Goal: Task Accomplishment & Management: Use online tool/utility

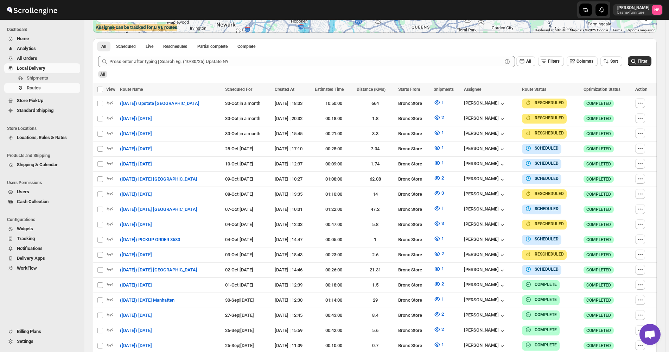
click at [647, 62] on span "Filter" at bounding box center [641, 61] width 9 height 5
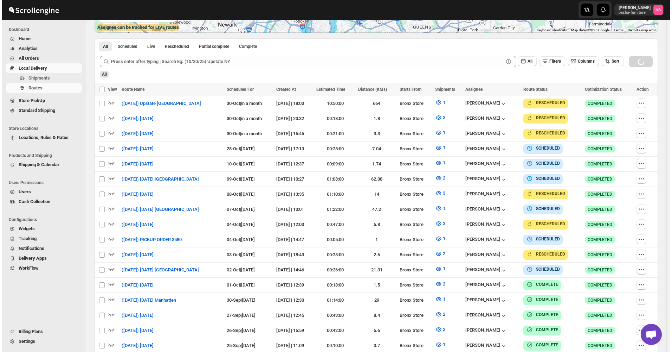
scroll to position [176, 0]
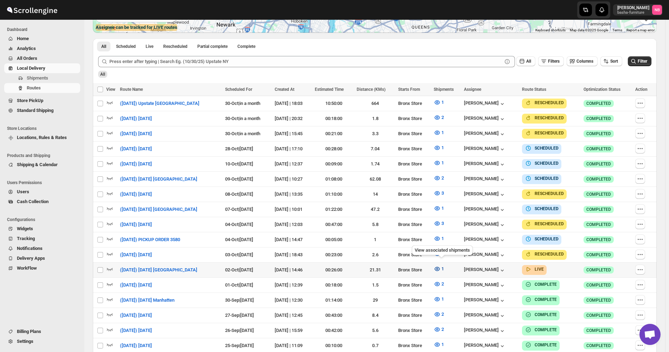
click at [439, 266] on icon "button" at bounding box center [436, 268] width 5 height 4
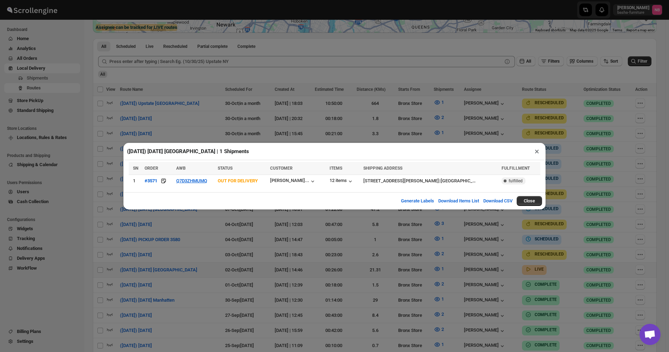
click at [385, 258] on div "([DATE]) [DATE] [GEOGRAPHIC_DATA] | 1 Shipments × SN ORDER AWB STATUS CUSTOMER …" at bounding box center [334, 176] width 669 height 352
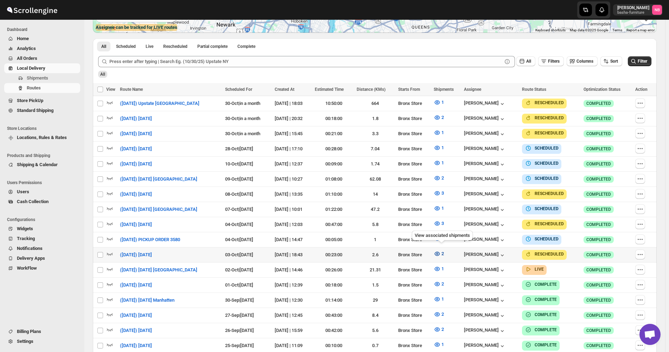
click at [438, 251] on icon "button" at bounding box center [436, 253] width 5 height 4
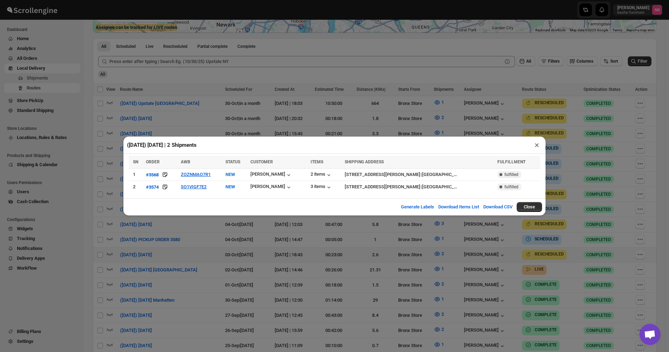
click at [400, 252] on div "([DATE]) [DATE] | 2 Shipments × SN ORDER AWB STATUS CUSTOMER ITEMS SHIPPING ADD…" at bounding box center [334, 176] width 669 height 352
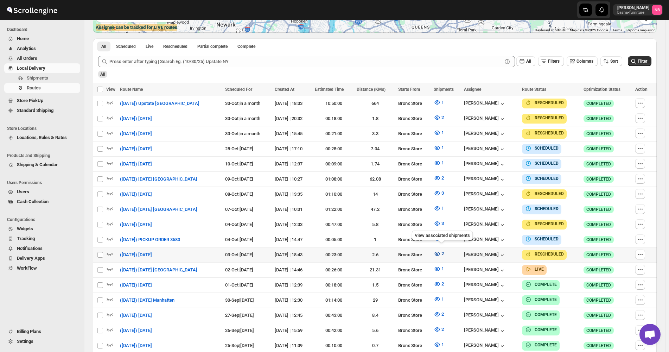
click at [438, 250] on icon "button" at bounding box center [436, 253] width 7 height 7
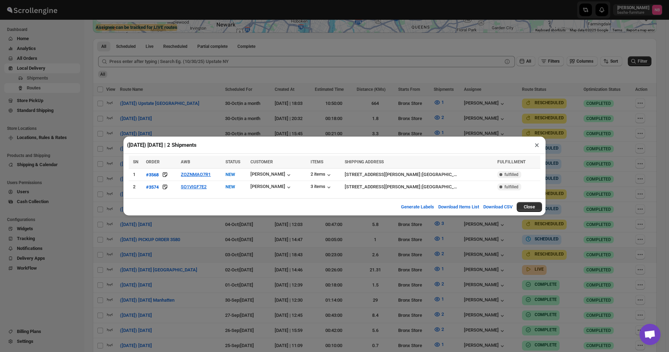
click at [225, 258] on div "([DATE]) [DATE] | 2 Shipments × SN ORDER AWB STATUS CUSTOMER ITEMS SHIPPING ADD…" at bounding box center [334, 176] width 669 height 352
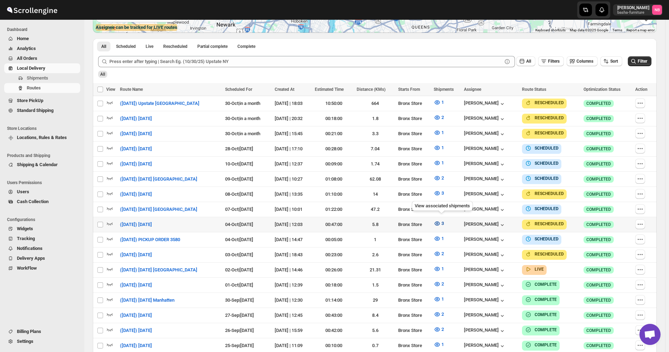
click at [437, 220] on icon "button" at bounding box center [436, 223] width 7 height 7
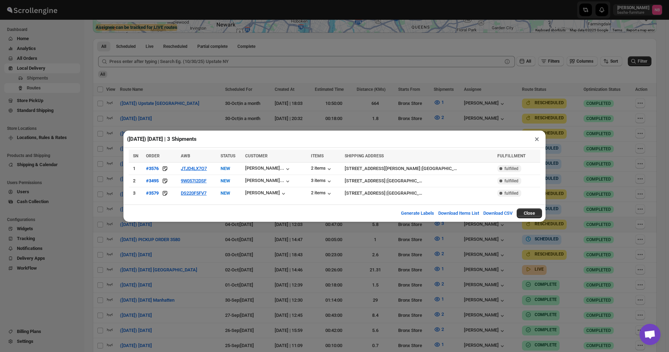
click at [253, 233] on div "([DATE]) [DATE] | 3 Shipments × SN ORDER AWB STATUS CUSTOMER ITEMS SHIPPING ADD…" at bounding box center [334, 176] width 669 height 352
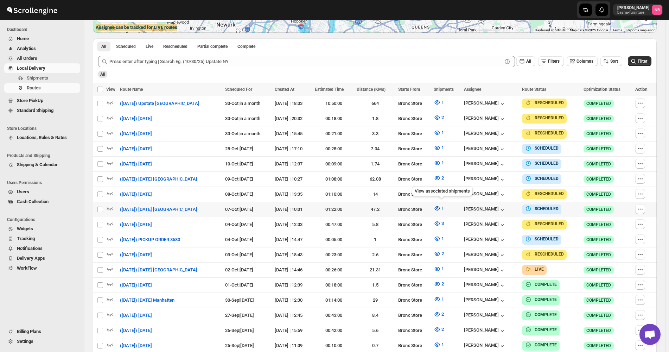
click at [439, 206] on icon "button" at bounding box center [436, 208] width 5 height 4
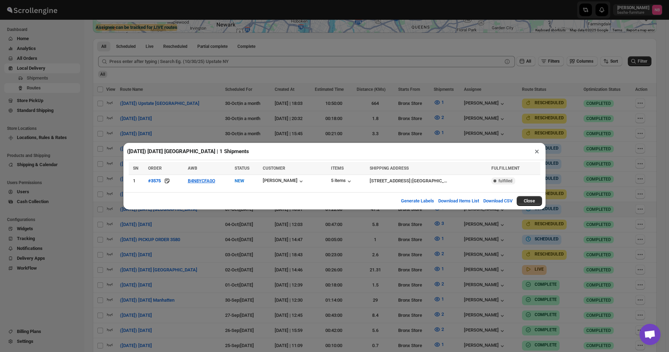
click at [432, 135] on div "([DATE]) [DATE] [GEOGRAPHIC_DATA] | 1 Shipments × SN ORDER AWB STATUS CUSTOMER …" at bounding box center [334, 176] width 669 height 352
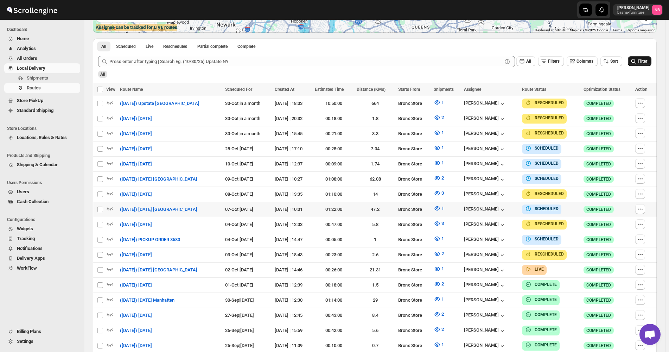
click at [647, 60] on span "Filter" at bounding box center [641, 61] width 9 height 5
click at [644, 64] on span "Filter" at bounding box center [641, 61] width 9 height 5
click at [648, 65] on button "Filter" at bounding box center [640, 61] width 24 height 10
click at [437, 265] on icon "button" at bounding box center [436, 268] width 7 height 7
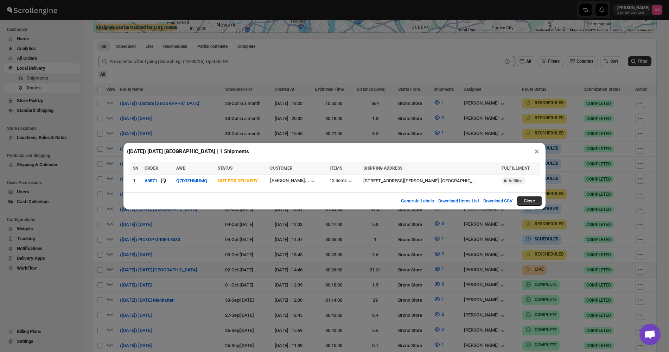
click at [497, 130] on div "([DATE]) [DATE] [GEOGRAPHIC_DATA] | 1 Shipments × SN ORDER AWB STATUS CUSTOMER …" at bounding box center [334, 176] width 669 height 352
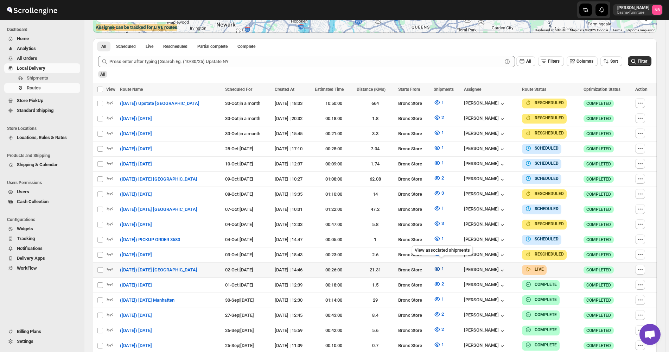
click at [440, 265] on icon "button" at bounding box center [436, 268] width 7 height 7
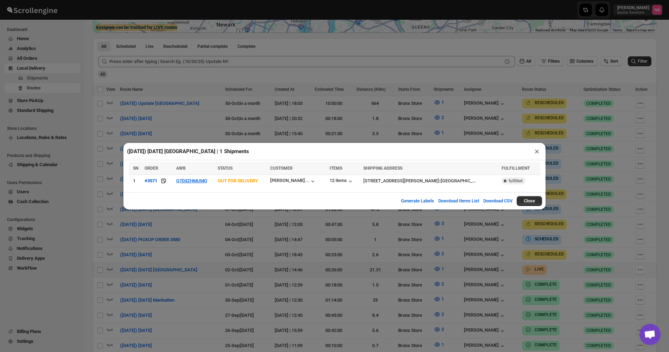
click at [401, 245] on div "([DATE]) [DATE] [GEOGRAPHIC_DATA] | 1 Shipments × SN ORDER AWB STATUS CUSTOMER …" at bounding box center [334, 176] width 669 height 352
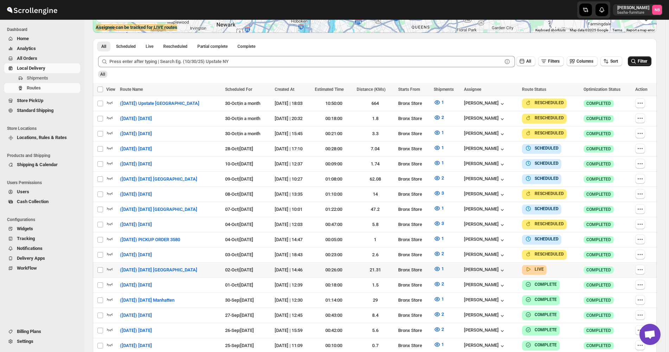
click at [636, 60] on icon "submit" at bounding box center [633, 61] width 7 height 7
click at [444, 267] on span "1" at bounding box center [442, 268] width 2 height 5
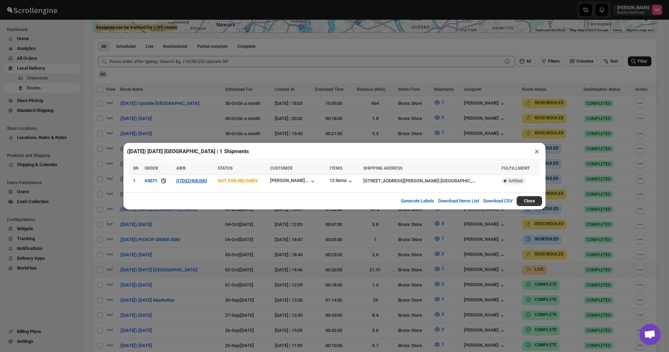
click at [458, 248] on div "([DATE]) [DATE] [GEOGRAPHIC_DATA] | 1 Shipments × SN ORDER AWB STATUS CUSTOMER …" at bounding box center [334, 176] width 669 height 352
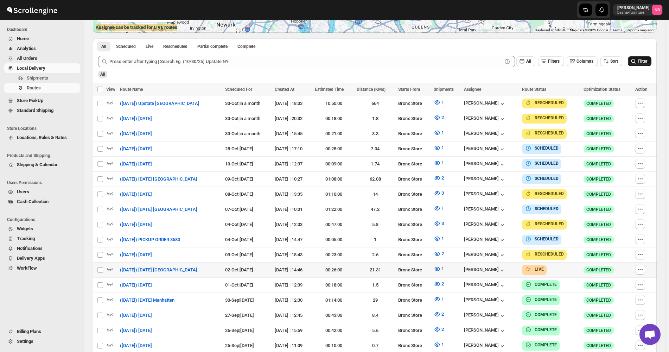
click at [651, 63] on button "Filter" at bounding box center [640, 61] width 24 height 10
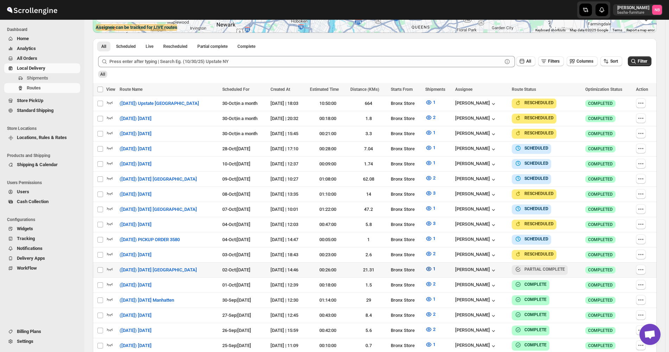
click at [431, 266] on icon "button" at bounding box center [428, 268] width 5 height 4
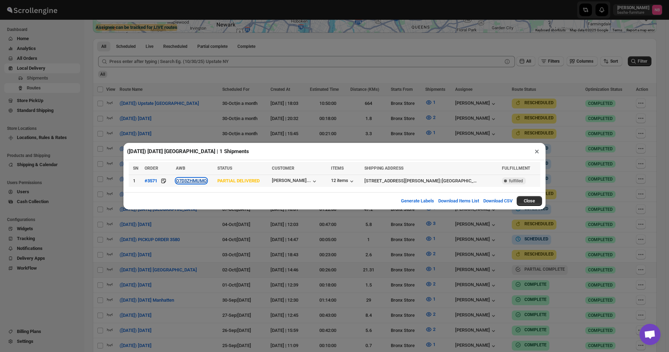
click at [194, 183] on button "Q7D3ZHMUMQ" at bounding box center [191, 180] width 31 height 5
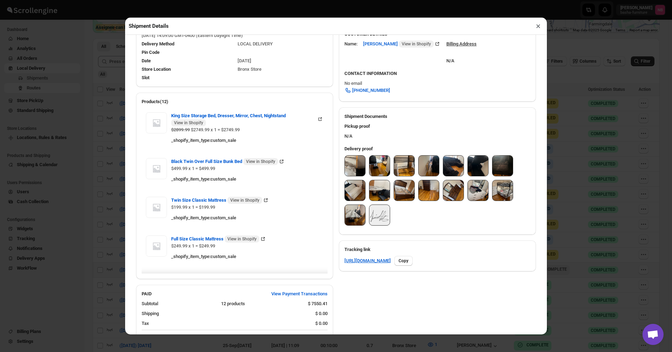
scroll to position [222, 0]
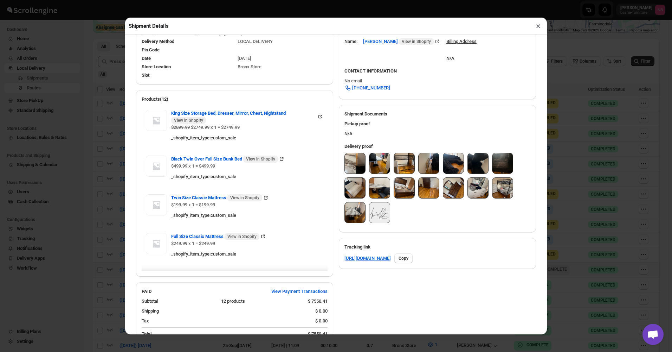
click at [356, 159] on img at bounding box center [355, 163] width 20 height 20
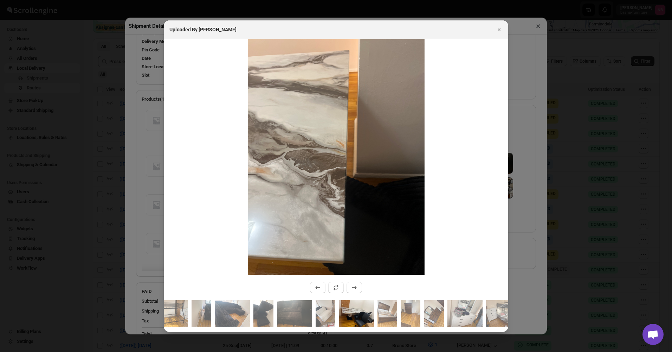
click at [373, 309] on img ":r2ph9:" at bounding box center [356, 313] width 35 height 26
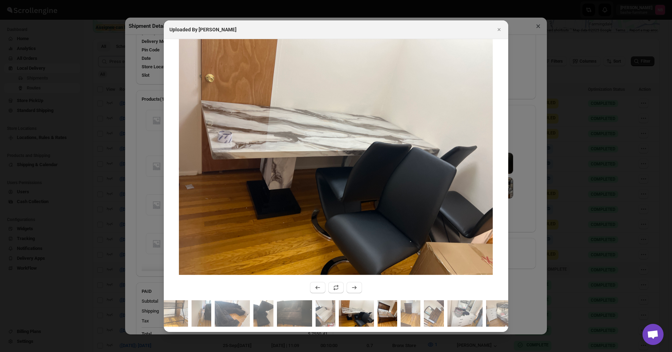
click at [388, 309] on img ":r2ph9:" at bounding box center [388, 313] width 20 height 26
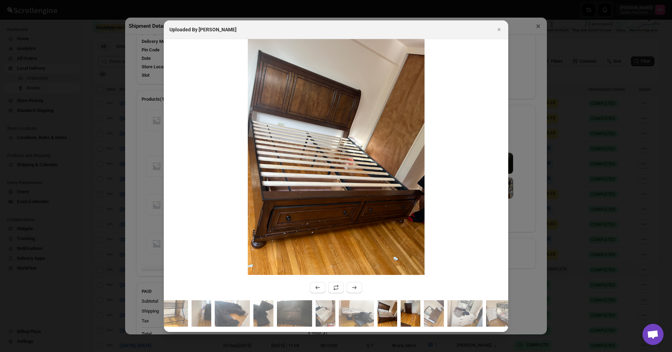
click at [403, 308] on img ":r2ph9:" at bounding box center [411, 313] width 20 height 26
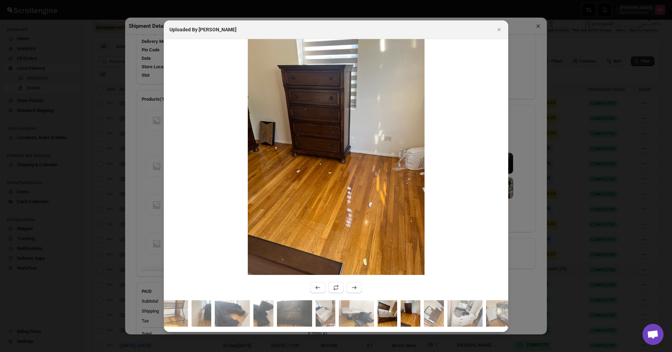
click at [387, 305] on img ":r2ph9:" at bounding box center [388, 313] width 20 height 26
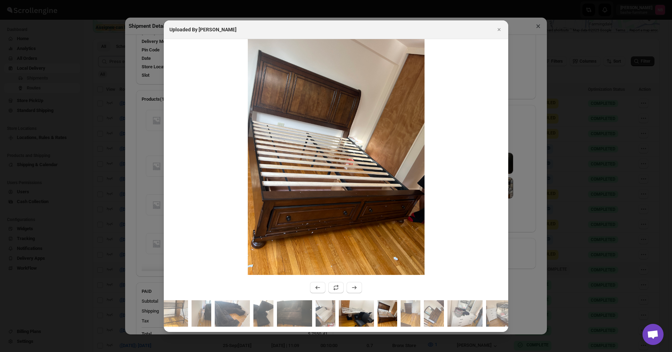
click at [359, 305] on img ":r2ph9:" at bounding box center [356, 313] width 35 height 26
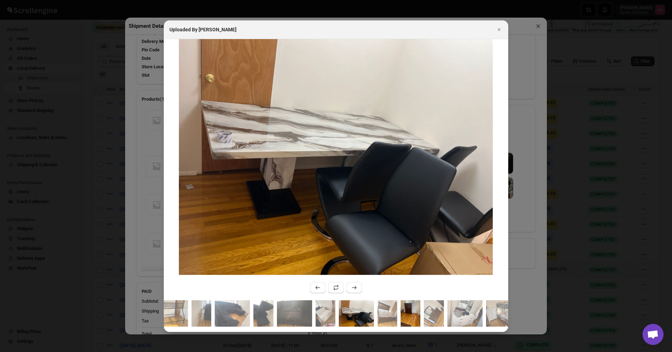
click at [415, 308] on img ":r2ph9:" at bounding box center [411, 313] width 20 height 26
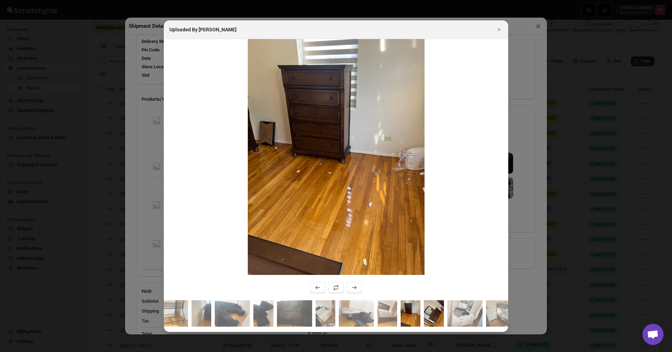
click at [434, 308] on img ":r2ph9:" at bounding box center [434, 313] width 20 height 26
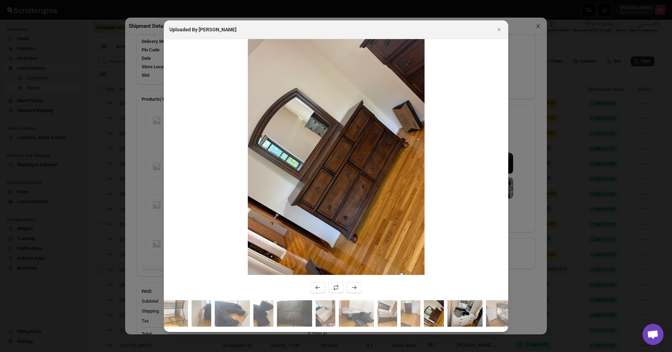
click at [457, 307] on img ":r2ph9:" at bounding box center [465, 313] width 35 height 26
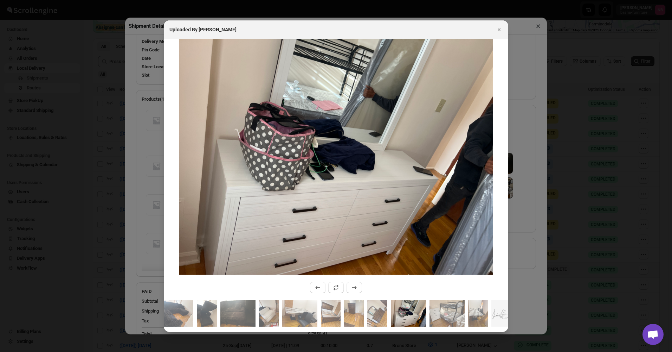
scroll to position [0, 63]
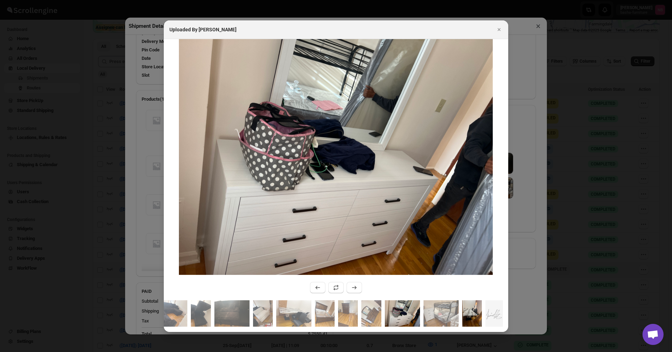
click at [476, 321] on img ":r2ph9:" at bounding box center [472, 313] width 20 height 26
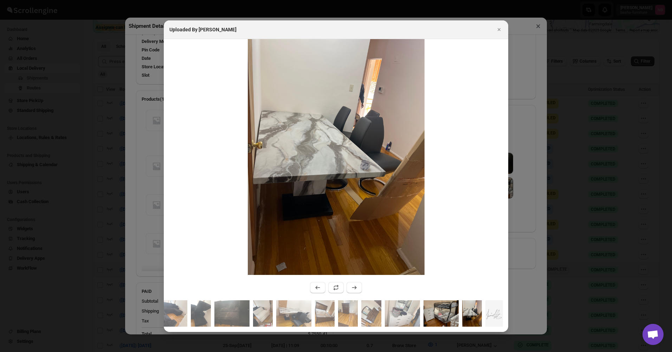
click at [442, 315] on img ":r2ph9:" at bounding box center [441, 313] width 35 height 26
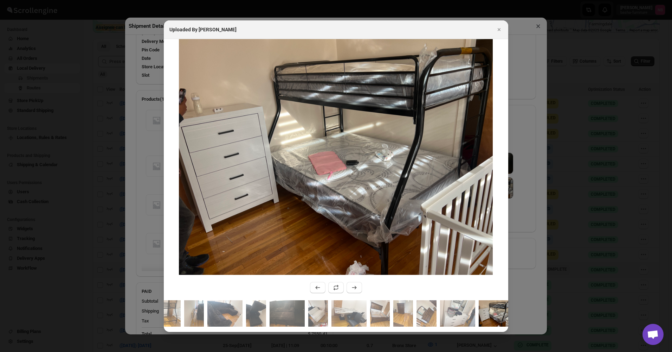
scroll to position [0, 0]
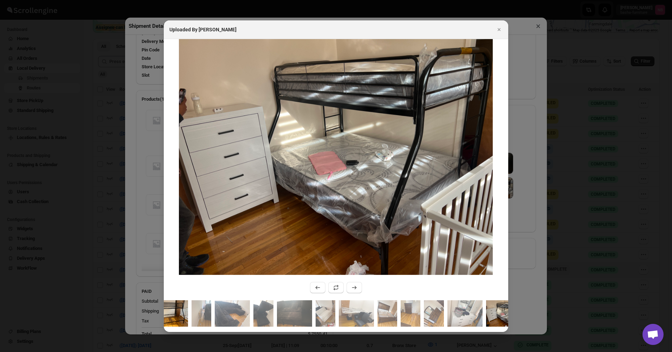
click at [186, 304] on img ":r2ph9:" at bounding box center [170, 313] width 35 height 26
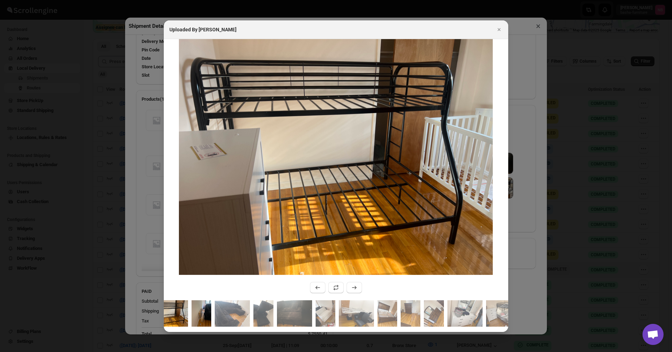
click at [198, 308] on img ":r2ph9:" at bounding box center [202, 313] width 20 height 26
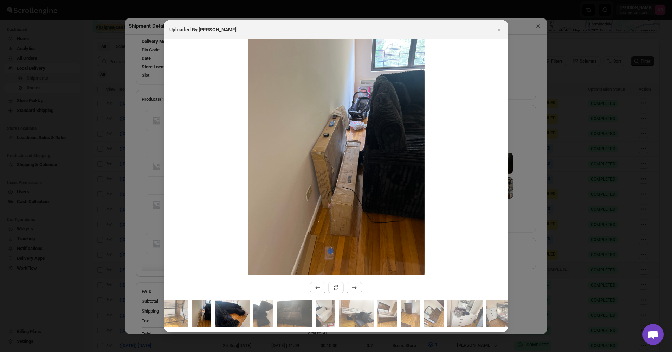
click at [223, 309] on img ":r2ph9:" at bounding box center [232, 313] width 35 height 26
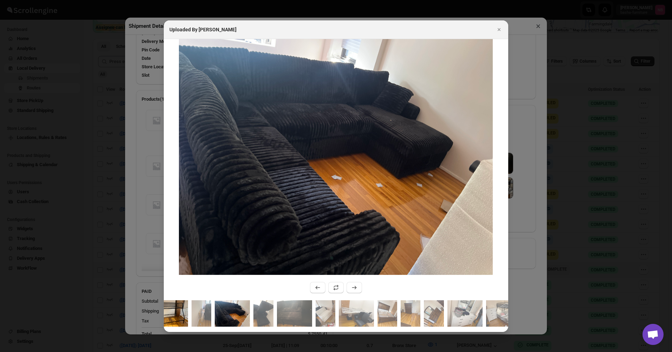
click at [174, 306] on img ":r2ph9:" at bounding box center [170, 313] width 35 height 26
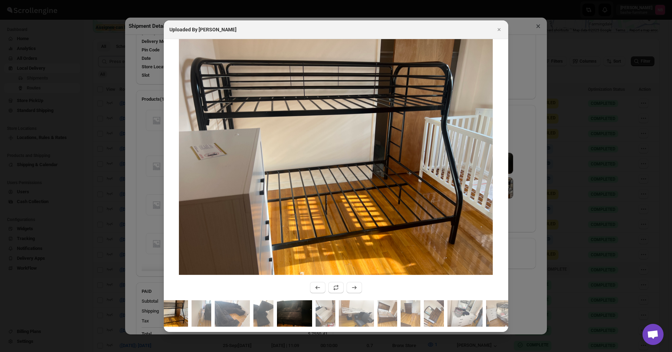
click at [297, 314] on img ":r2ph9:" at bounding box center [294, 313] width 35 height 26
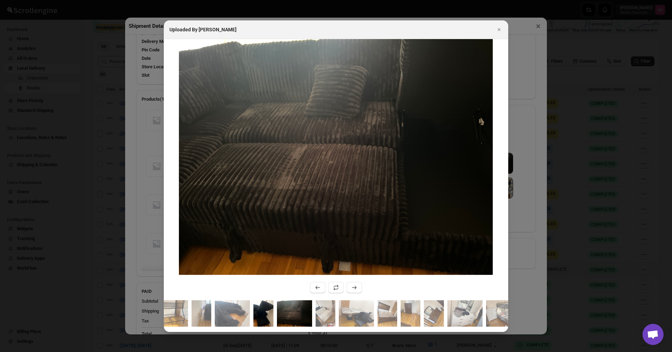
click at [265, 309] on img ":r2ph9:" at bounding box center [263, 313] width 20 height 26
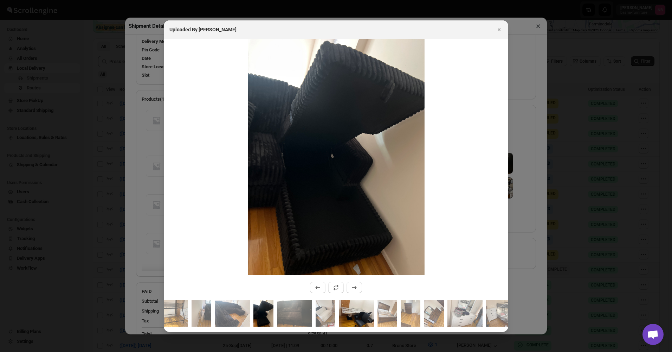
click at [348, 310] on img ":r2ph9:" at bounding box center [356, 313] width 35 height 26
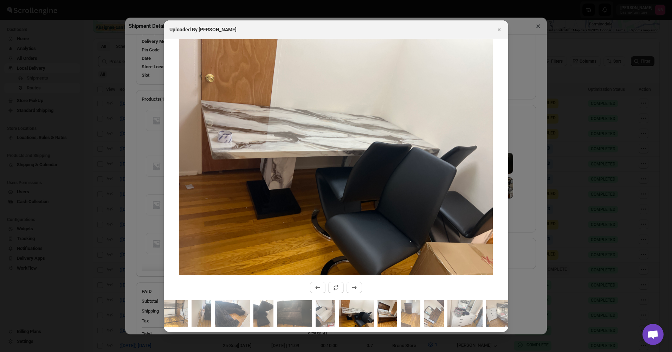
click at [386, 309] on img ":r2ph9:" at bounding box center [388, 313] width 20 height 26
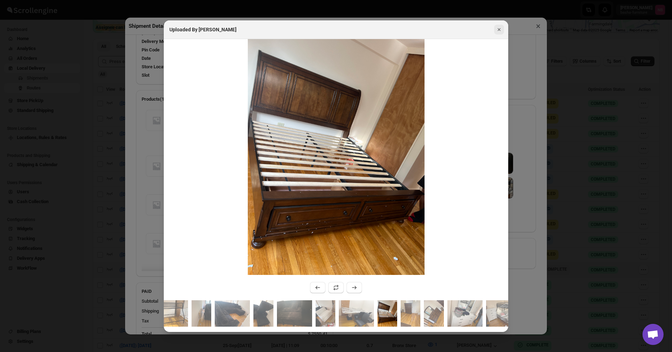
click at [500, 26] on icon "Close" at bounding box center [499, 29] width 7 height 7
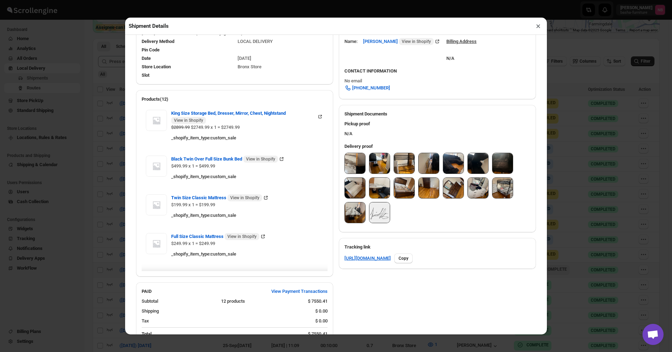
click at [532, 99] on section "#3571 Awb : Q7D3ZHMUMQ DATE [DATE] | 14:11 Info PARTIAL DELIVERED Info Route : …" at bounding box center [335, 176] width 411 height 724
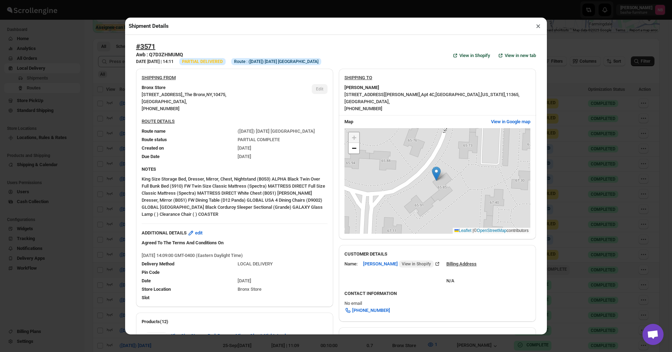
click at [538, 26] on button "×" at bounding box center [538, 26] width 10 height 10
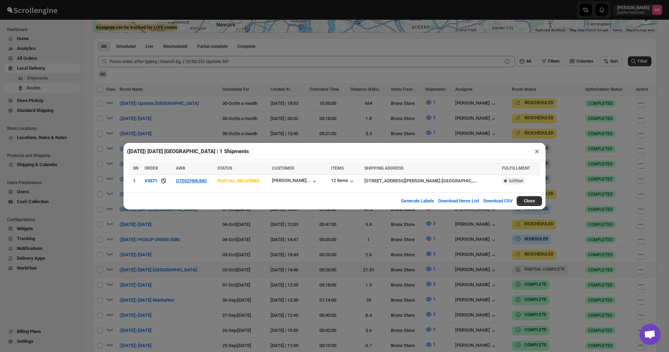
click at [585, 118] on div "([DATE]) [DATE] [GEOGRAPHIC_DATA] | 1 Shipments × SN ORDER AWB STATUS CUSTOMER …" at bounding box center [334, 176] width 669 height 352
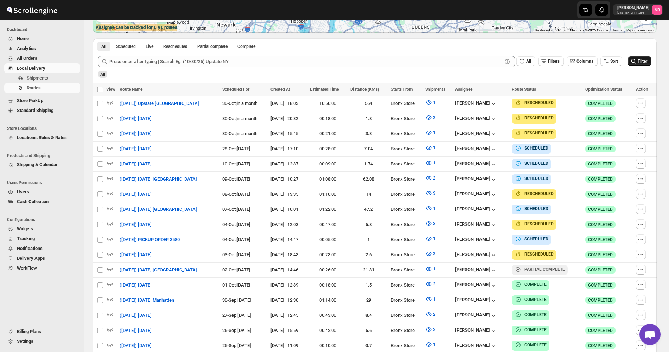
click at [641, 61] on span "Filter" at bounding box center [641, 61] width 9 height 5
click at [432, 266] on icon "button" at bounding box center [428, 268] width 7 height 7
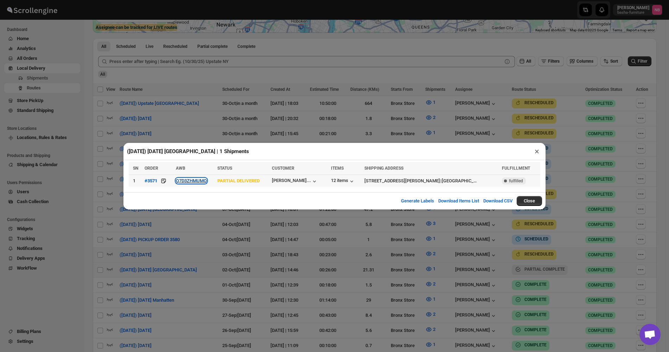
click at [199, 181] on button "Q7D3ZHMUMQ" at bounding box center [191, 180] width 31 height 5
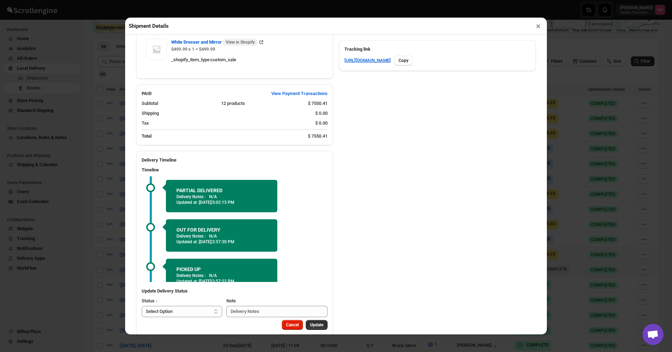
scroll to position [433, 0]
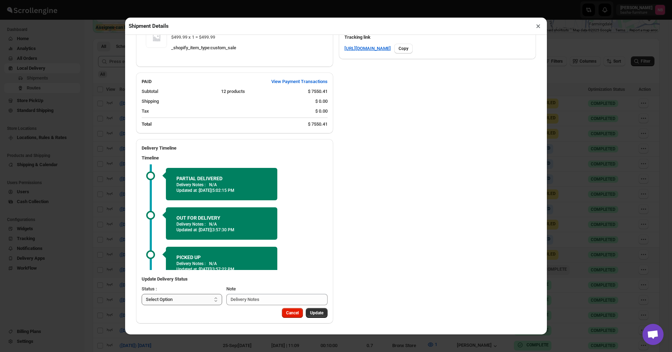
click at [200, 300] on select "Select Option PICKED UP OUT FOR DELIVERY RESCHEDULE DELIVERED CANCELLED" at bounding box center [182, 299] width 81 height 11
select select "DELIVERED"
click at [142, 294] on select "Select Option PICKED UP OUT FOR DELIVERY RESCHEDULE DELIVERED CANCELLED" at bounding box center [182, 299] width 81 height 11
click at [310, 311] on span "Update" at bounding box center [316, 313] width 13 height 6
drag, startPoint x: 188, startPoint y: 301, endPoint x: 195, endPoint y: 303, distance: 7.5
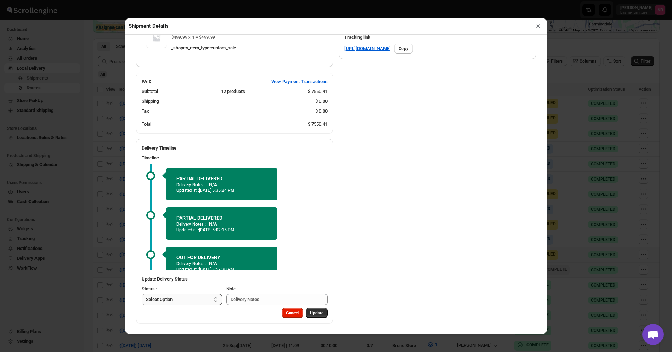
click at [188, 301] on select "Select Option PICKED UP OUT FOR DELIVERY RESCHEDULE DELIVERED CANCELLED" at bounding box center [182, 299] width 81 height 11
select select "OUT_FOR_DELIVERY"
click at [142, 294] on select "Select Option PICKED UP OUT FOR DELIVERY RESCHEDULE DELIVERED CANCELLED" at bounding box center [182, 299] width 81 height 11
click at [311, 310] on span "Update" at bounding box center [316, 313] width 13 height 6
click at [206, 301] on select "Select Option PICKED UP OUT FOR DELIVERY RESCHEDULE DELIVERED CANCELLED" at bounding box center [182, 299] width 81 height 11
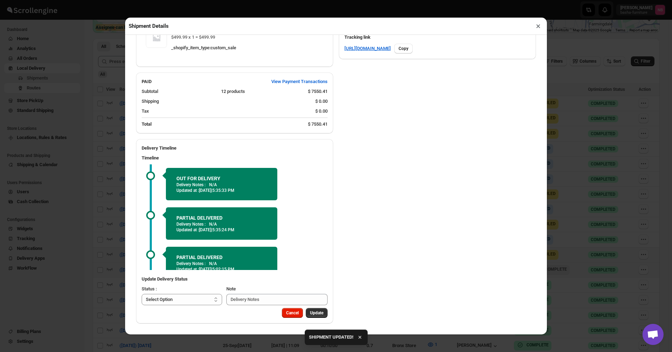
select select "DELIVERED"
click at [142, 294] on select "Select Option PICKED UP OUT FOR DELIVERY RESCHEDULE DELIVERED CANCELLED" at bounding box center [182, 299] width 81 height 11
click at [310, 315] on span "Update" at bounding box center [316, 313] width 13 height 6
select select
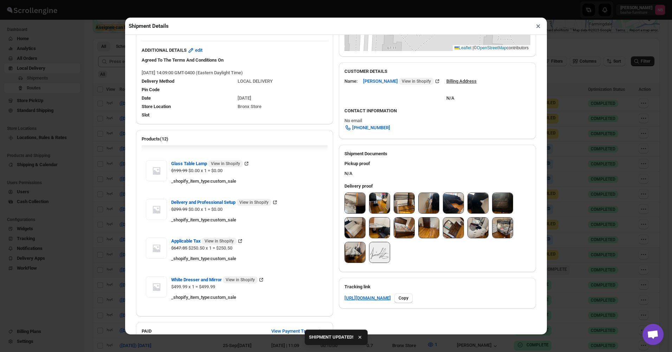
scroll to position [152, 0]
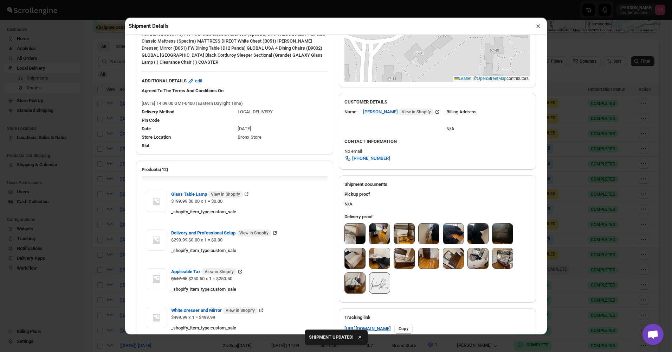
click at [539, 28] on button "×" at bounding box center [538, 26] width 10 height 10
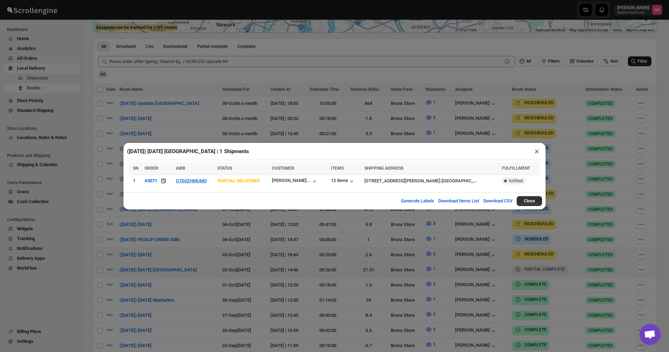
drag, startPoint x: 622, startPoint y: 69, endPoint x: 642, endPoint y: 66, distance: 20.0
click at [623, 70] on div "([DATE]) [DATE] [GEOGRAPHIC_DATA] | 1 Shipments × SN ORDER AWB STATUS CUSTOMER …" at bounding box center [334, 176] width 669 height 352
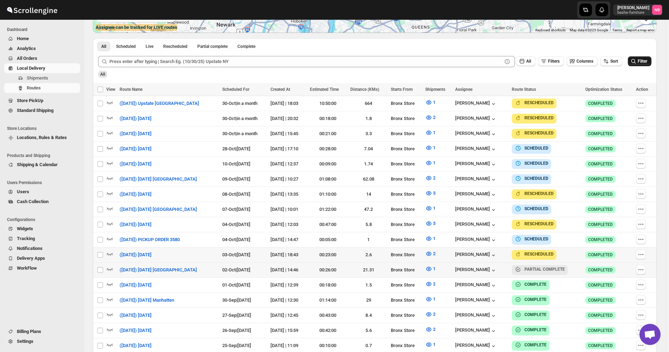
click at [643, 64] on button "Filter" at bounding box center [640, 61] width 24 height 10
click at [428, 264] on div "View associated shipments" at bounding box center [433, 265] width 64 height 15
click at [435, 266] on span "1" at bounding box center [434, 268] width 2 height 5
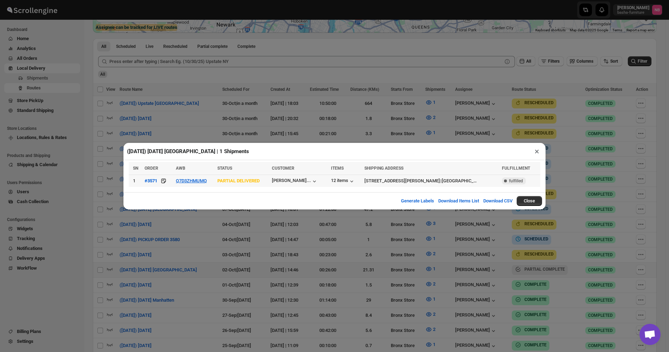
click at [196, 186] on td "Q7D3ZHMUMQ" at bounding box center [194, 180] width 41 height 12
click at [193, 178] on td "Q7D3ZHMUMQ" at bounding box center [194, 180] width 41 height 12
click at [193, 180] on button "Q7D3ZHMUMQ" at bounding box center [191, 180] width 31 height 5
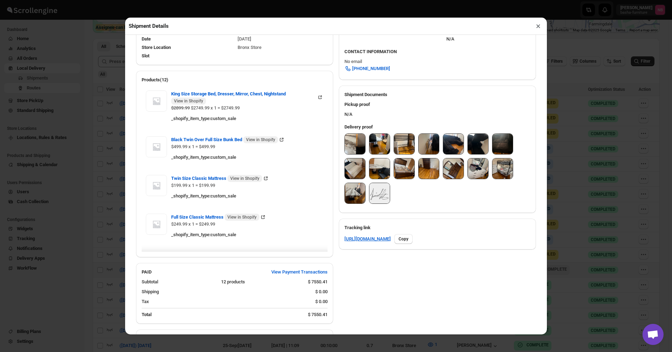
scroll to position [246, 0]
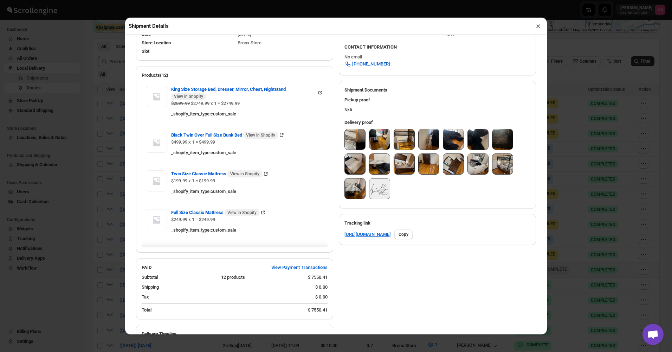
click at [353, 146] on img at bounding box center [355, 139] width 20 height 20
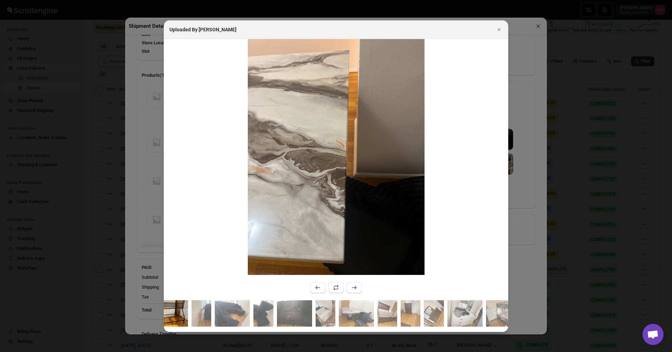
click at [169, 301] on img ":r2t26:" at bounding box center [170, 313] width 35 height 26
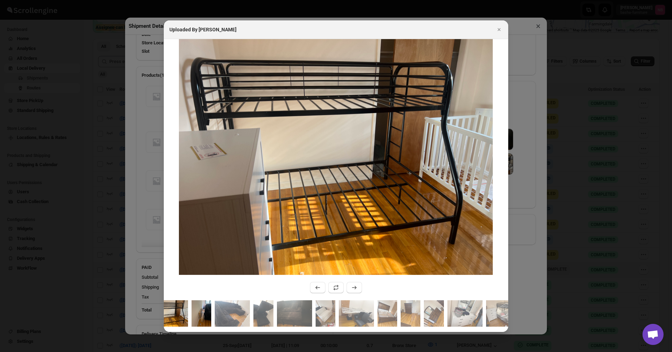
click at [207, 303] on img ":r2t26:" at bounding box center [202, 313] width 20 height 26
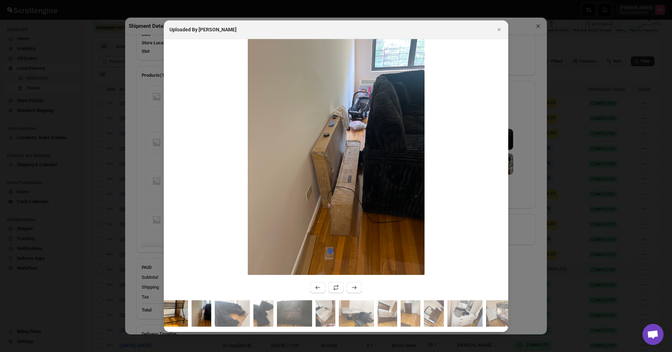
click at [188, 307] on img ":r2t26:" at bounding box center [170, 313] width 35 height 26
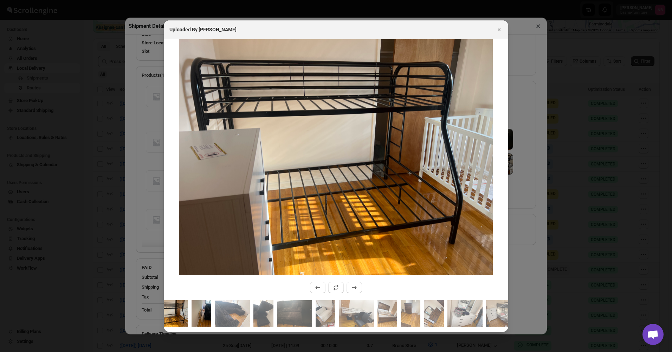
click at [204, 308] on img ":r2t26:" at bounding box center [202, 313] width 20 height 26
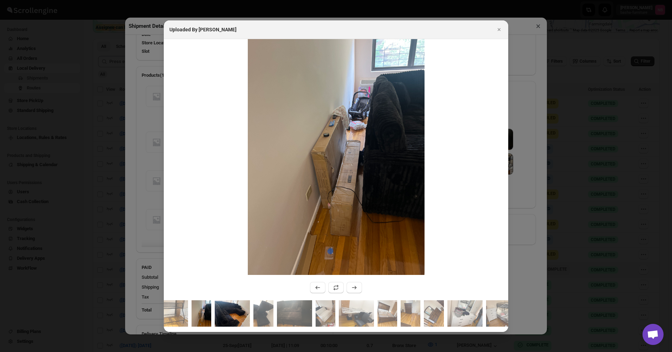
click at [219, 311] on img ":r2t26:" at bounding box center [232, 313] width 35 height 26
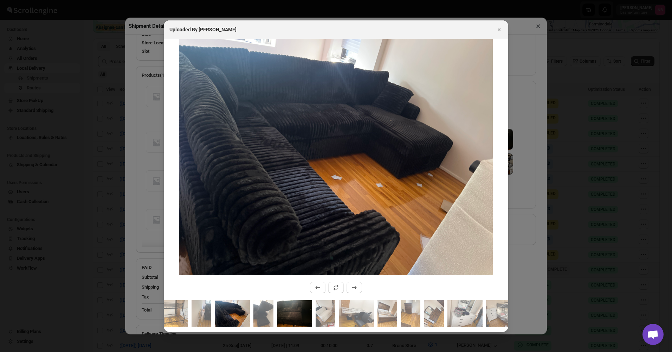
click at [287, 311] on img ":r2t26:" at bounding box center [294, 313] width 35 height 26
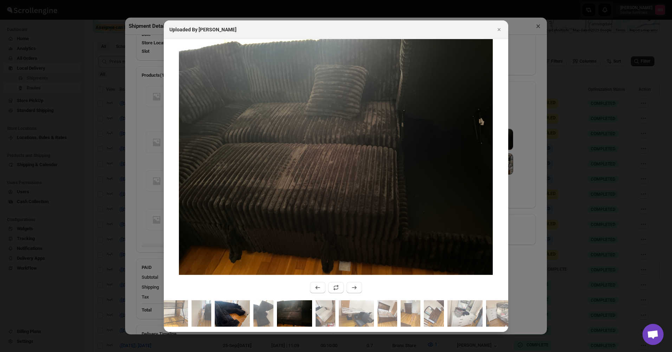
click at [235, 310] on img ":r2t26:" at bounding box center [232, 313] width 35 height 26
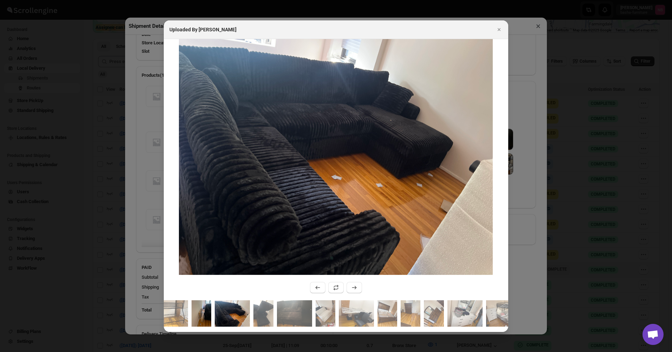
click at [206, 308] on img ":r2t26:" at bounding box center [202, 313] width 20 height 26
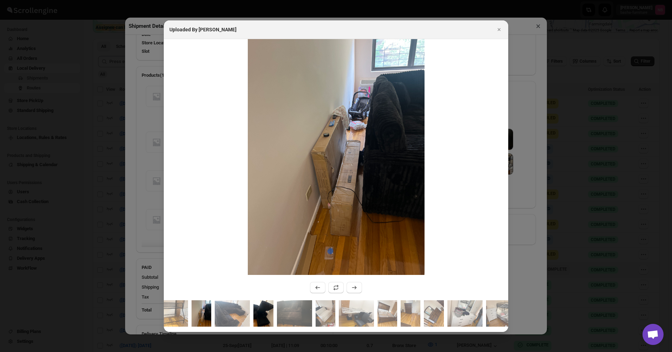
click at [268, 312] on img ":r2t26:" at bounding box center [263, 313] width 20 height 26
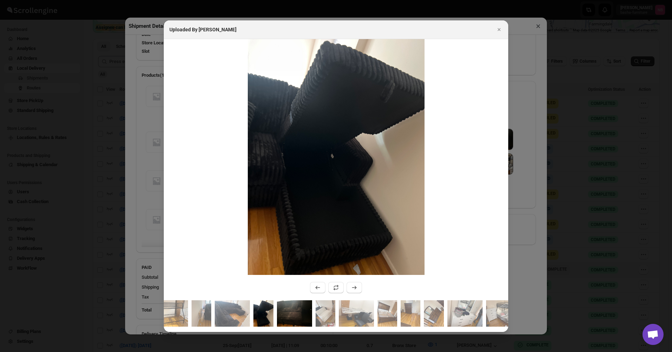
click at [287, 311] on img ":r2t26:" at bounding box center [294, 313] width 35 height 26
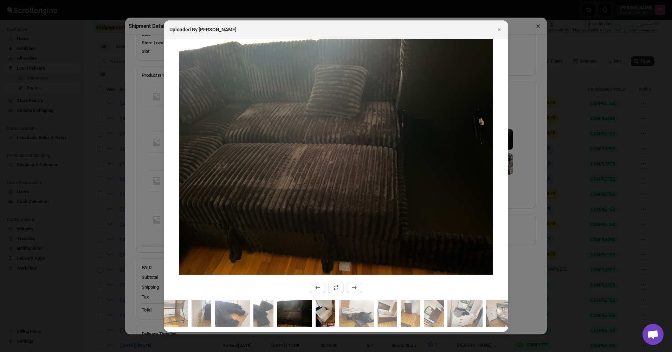
click at [329, 317] on img ":r2t26:" at bounding box center [326, 313] width 20 height 26
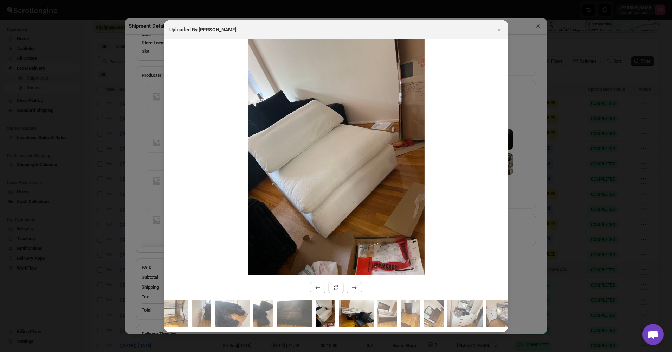
click at [353, 310] on img ":r2t26:" at bounding box center [356, 313] width 35 height 26
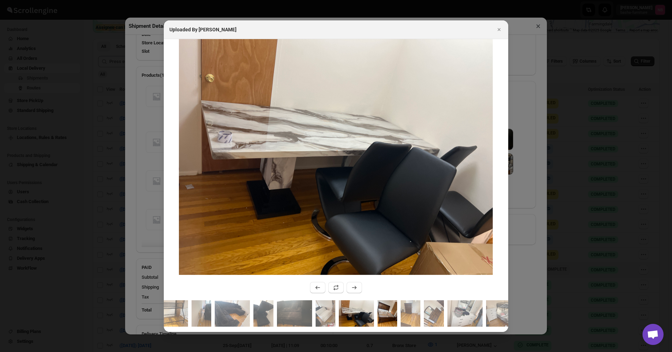
click at [383, 309] on img ":r2t26:" at bounding box center [388, 313] width 20 height 26
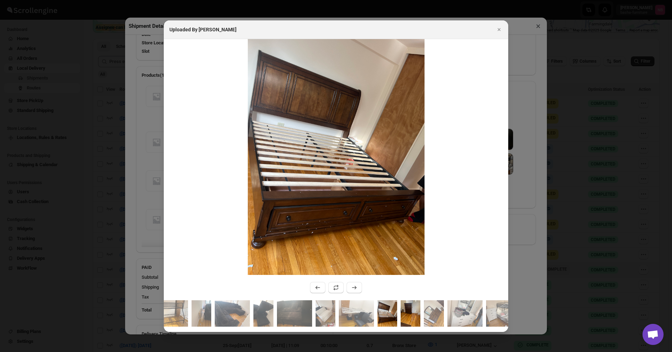
click at [411, 306] on img ":r2t26:" at bounding box center [411, 313] width 20 height 26
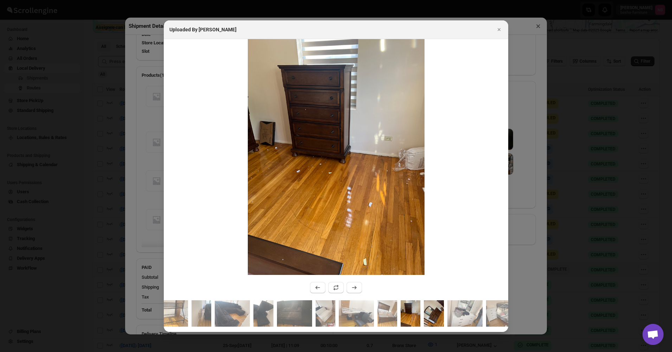
click at [435, 305] on img ":r2t26:" at bounding box center [434, 313] width 20 height 26
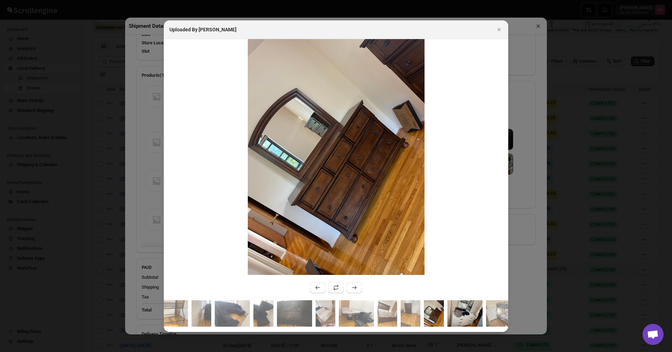
click at [457, 308] on img ":r2t26:" at bounding box center [465, 313] width 35 height 26
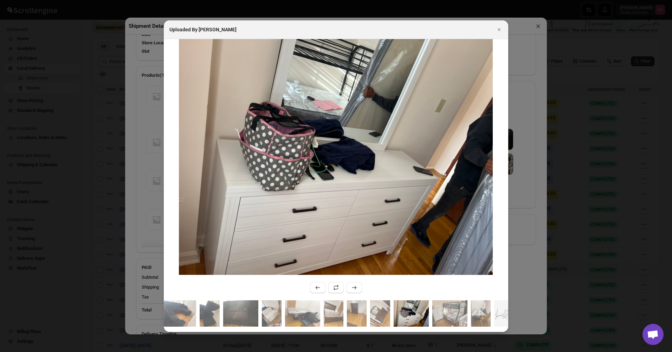
scroll to position [0, 59]
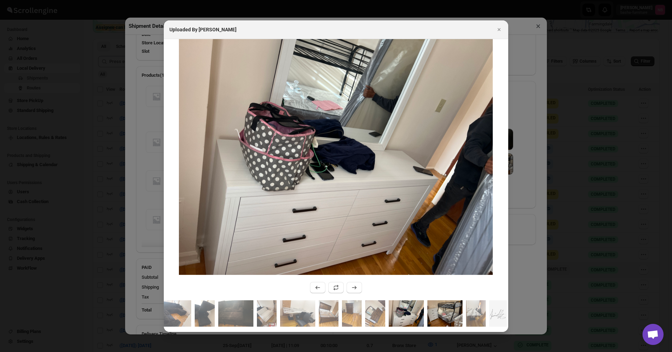
click at [456, 322] on img ":r2t26:" at bounding box center [444, 313] width 35 height 26
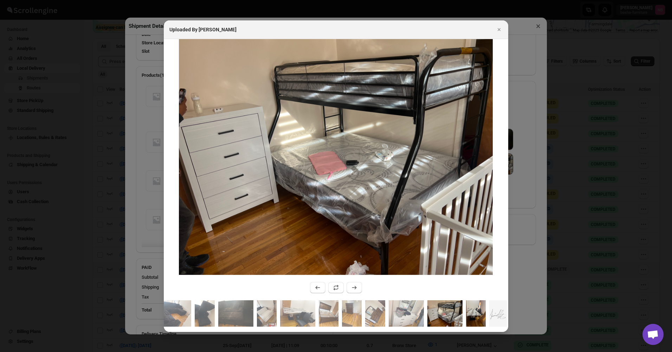
click at [470, 310] on img ":r2t26:" at bounding box center [476, 313] width 20 height 26
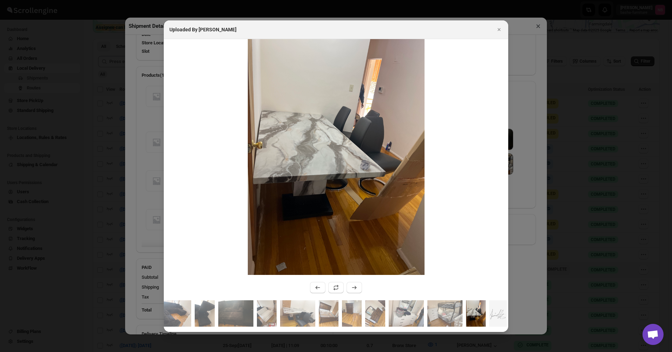
scroll to position [0, 63]
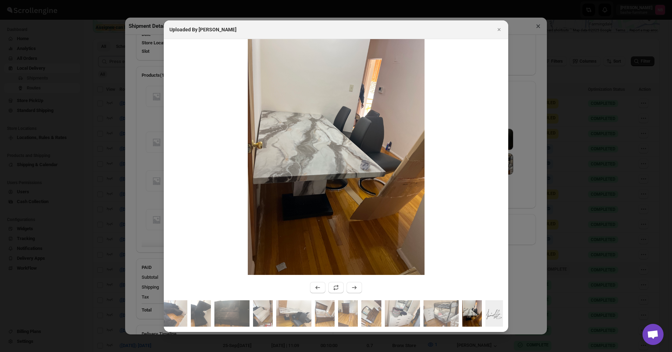
click at [495, 322] on img ":r2t26:" at bounding box center [494, 313] width 18 height 26
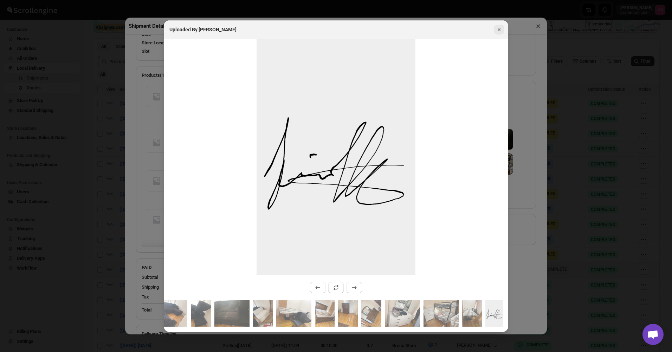
click at [502, 26] on icon "Close" at bounding box center [499, 29] width 7 height 7
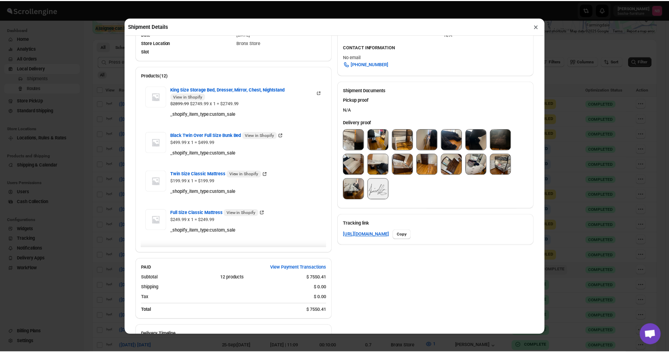
scroll to position [105, 0]
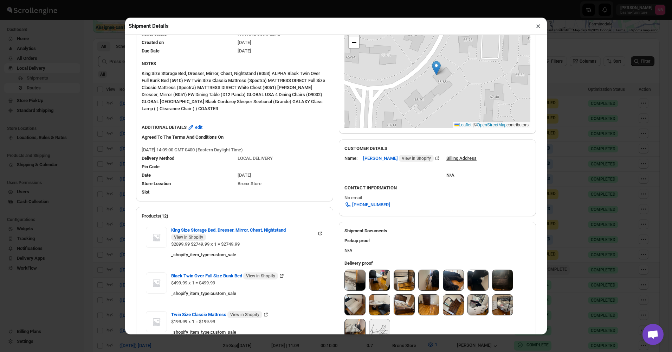
click at [539, 26] on button "×" at bounding box center [538, 26] width 10 height 10
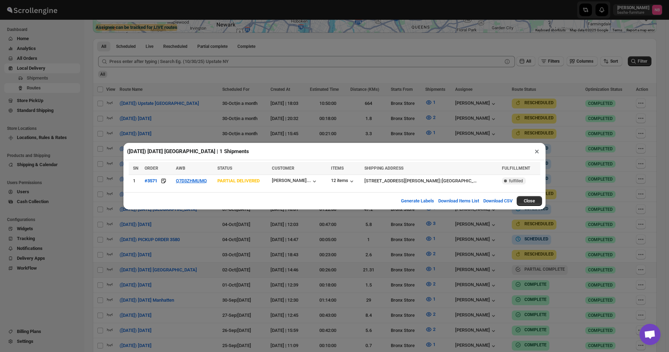
click at [555, 71] on div "([DATE]) [DATE] [GEOGRAPHIC_DATA] | 1 Shipments × SN ORDER AWB STATUS CUSTOMER …" at bounding box center [334, 176] width 669 height 352
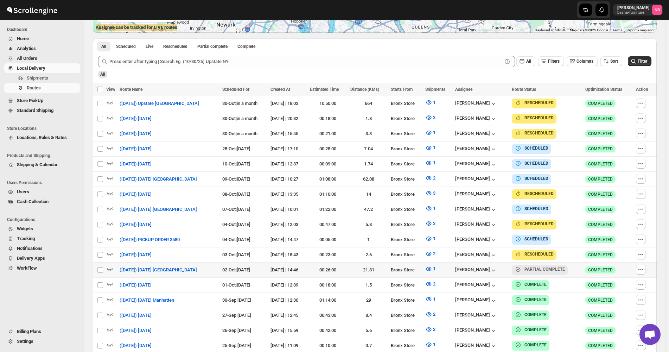
click at [47, 61] on span "All Orders" at bounding box center [48, 58] width 62 height 7
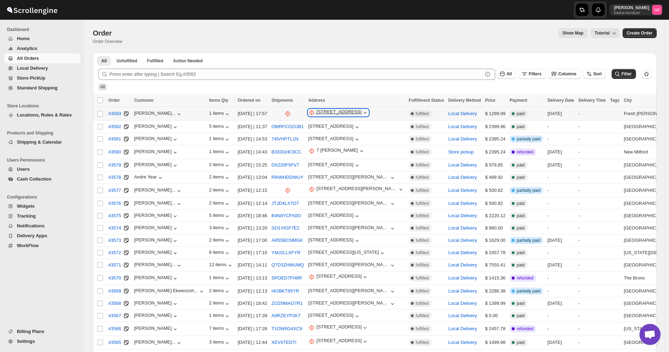
click at [330, 110] on div "6585 162nd Street" at bounding box center [338, 112] width 45 height 7
click at [313, 150] on span "Update manually" at bounding box center [319, 150] width 34 height 5
select select "US"
select select "[US_STATE]"
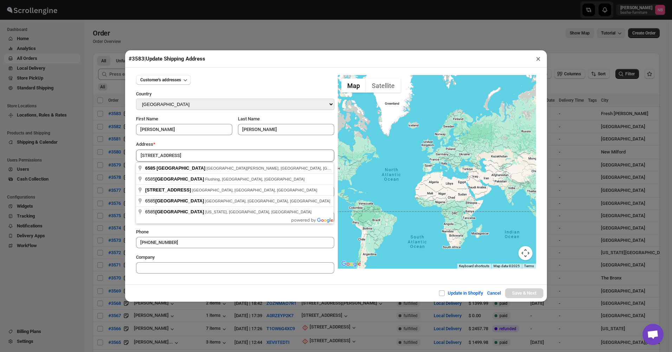
type input "6585 162nd Street, Fresh Meadows, NY, USA"
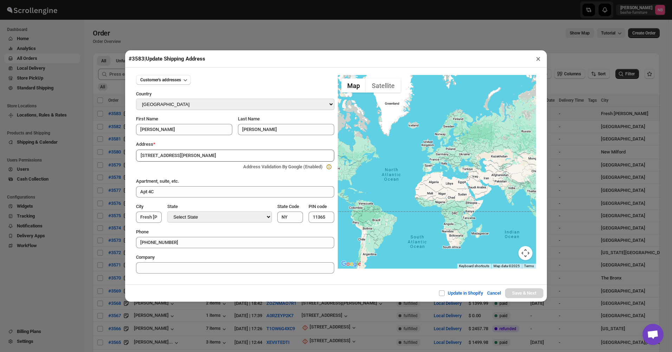
type input "[GEOGRAPHIC_DATA]"
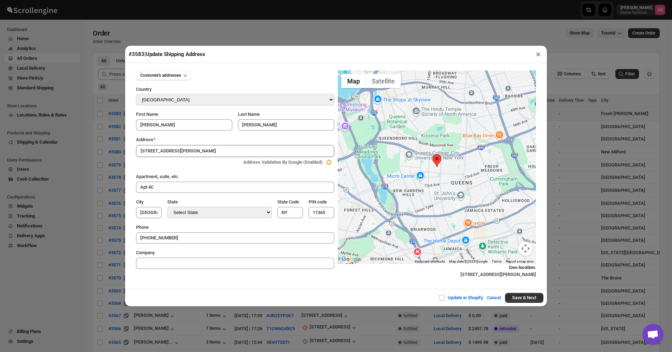
click at [515, 292] on div "Update in Shopify Cancel Save & Next" at bounding box center [336, 297] width 422 height 17
click at [521, 301] on button "Save & Next" at bounding box center [524, 297] width 38 height 10
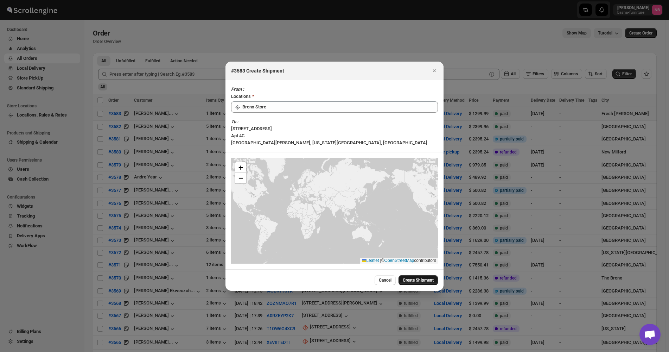
click at [409, 275] on button "Create Shipment" at bounding box center [417, 280] width 39 height 10
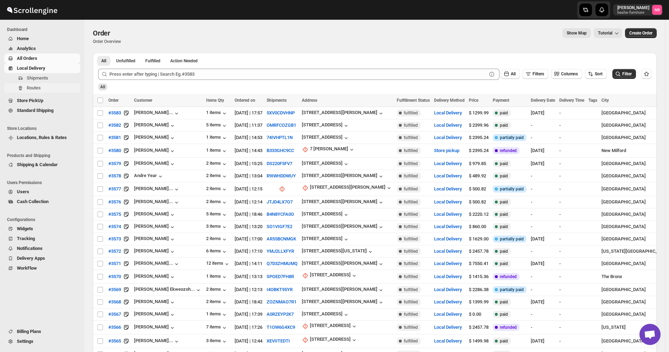
click at [57, 92] on button "Routes" at bounding box center [42, 88] width 76 height 10
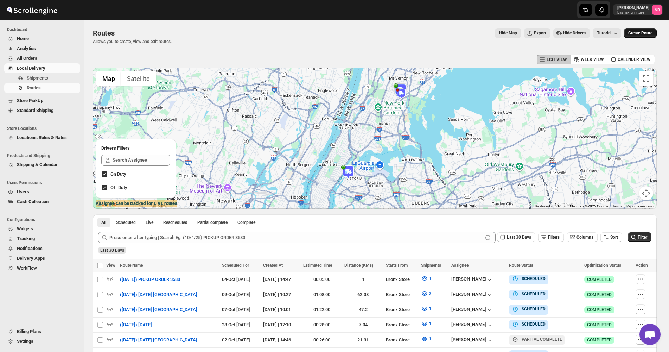
click at [652, 35] on span "Create Route" at bounding box center [640, 33] width 24 height 6
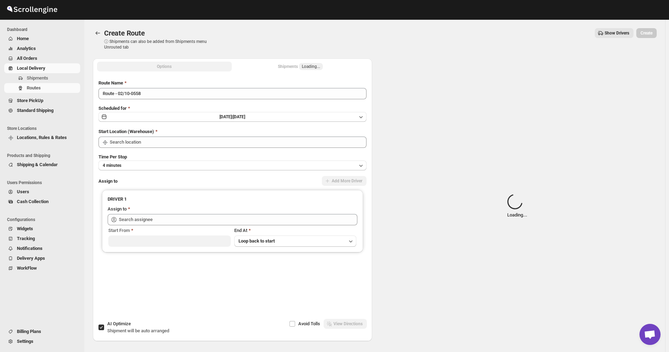
type input "Not Available"
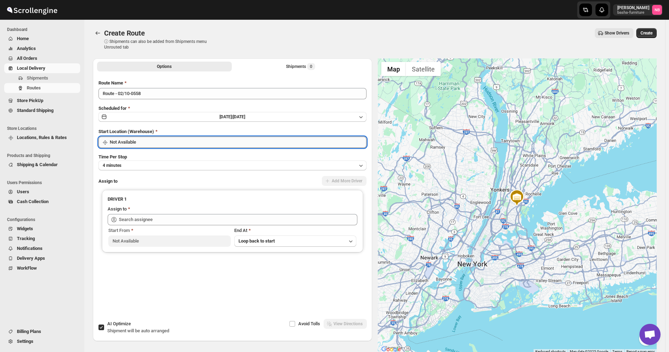
click at [245, 142] on input "Not Available" at bounding box center [238, 141] width 257 height 11
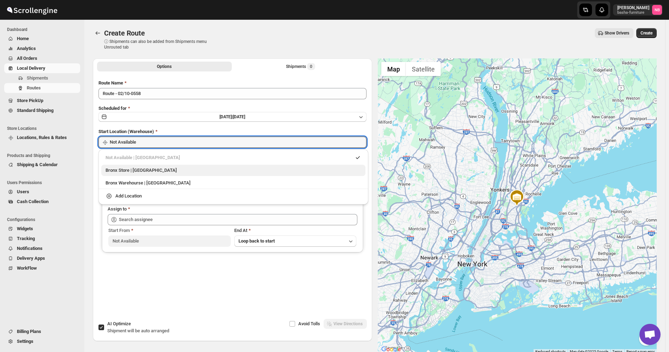
click at [211, 175] on div "Bronx Store | The Bronx" at bounding box center [233, 170] width 264 height 11
type input "Bronx Store"
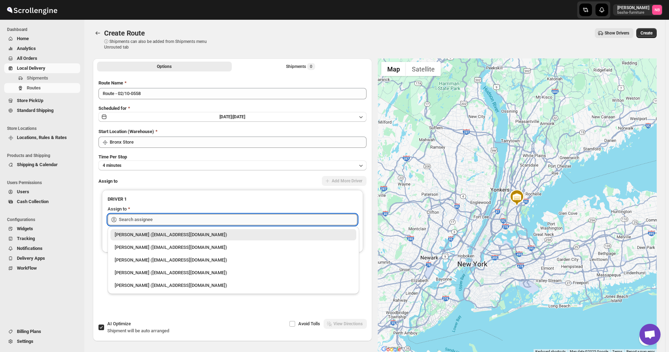
click at [188, 220] on input "text" at bounding box center [238, 219] width 238 height 11
click at [175, 235] on div "Nael Basha (bashafurniture1@gmail.com)" at bounding box center [233, 234] width 237 height 7
type input "Nael Basha (bashafurniture1@gmail.com)"
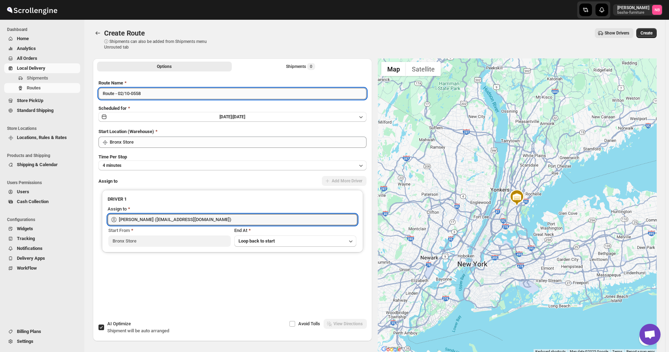
click at [191, 94] on input "Route - 02/10-0558" at bounding box center [232, 93] width 268 height 11
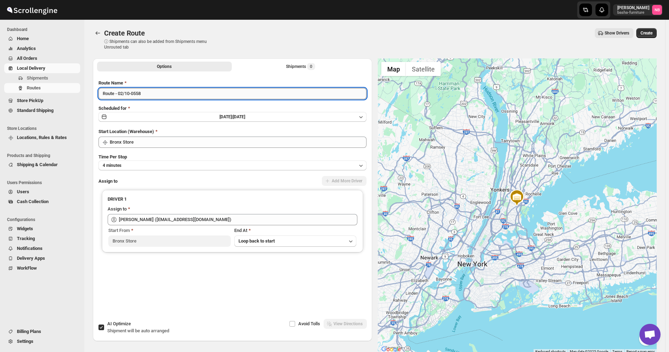
click at [191, 94] on input "Route - 02/10-0558" at bounding box center [232, 93] width 268 height 11
type input "k"
type input "King Mattress"
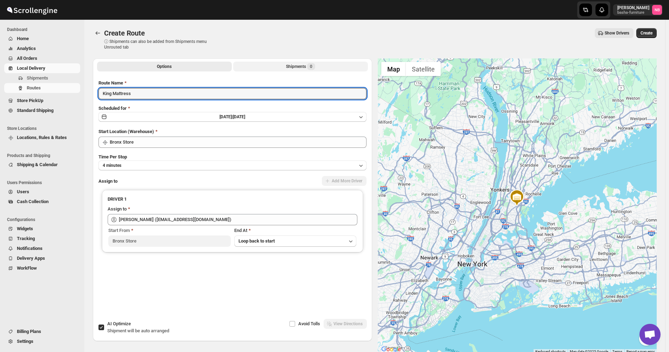
drag, startPoint x: 273, startPoint y: 71, endPoint x: 279, endPoint y: 66, distance: 8.2
click at [273, 71] on div "Options Shipments 0 More views Options Shipments 0 More views" at bounding box center [232, 65] width 279 height 15
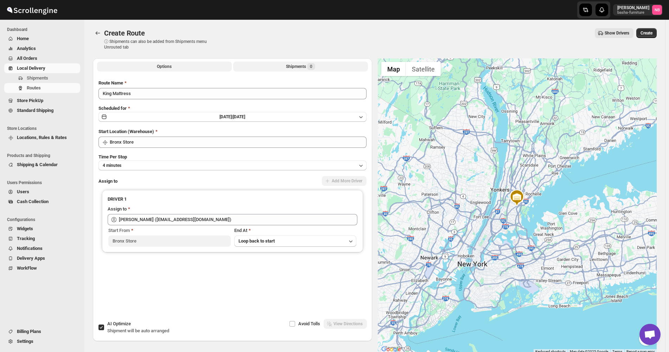
click at [280, 65] on button "Shipments 0" at bounding box center [300, 67] width 135 height 10
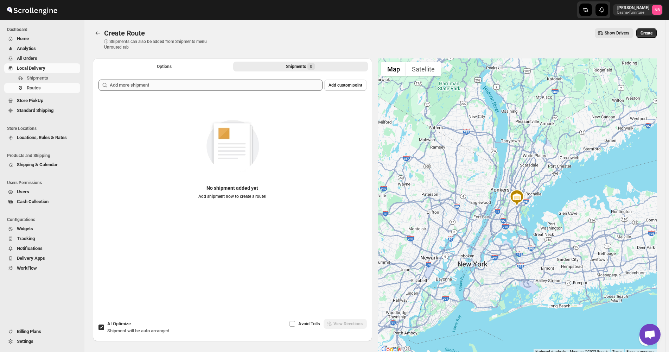
drag, startPoint x: 276, startPoint y: 73, endPoint x: 272, endPoint y: 81, distance: 8.8
click at [272, 79] on div "Add custom point No shipment added yet Add shipment now to create a route!" at bounding box center [232, 189] width 279 height 231
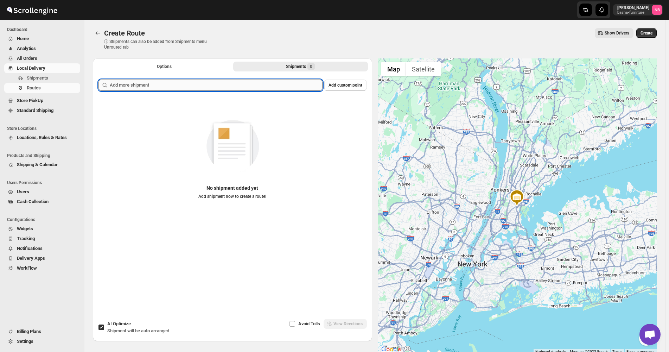
click at [272, 81] on input "text" at bounding box center [216, 84] width 213 height 11
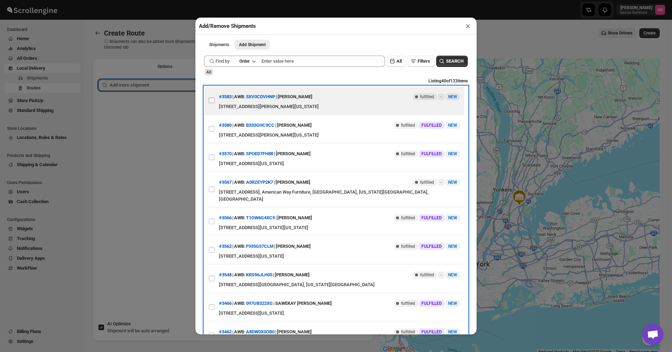
click at [215, 103] on label "View details for 68def58402c94fc1c02c1cf9" at bounding box center [211, 100] width 15 height 28
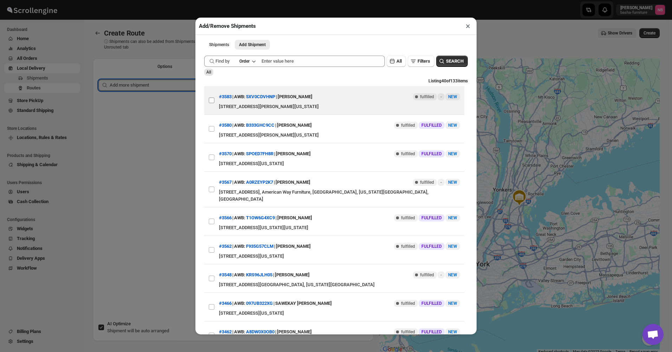
click at [214, 103] on input "View details for 68def58402c94fc1c02c1cf9" at bounding box center [212, 100] width 6 height 6
checkbox input "true"
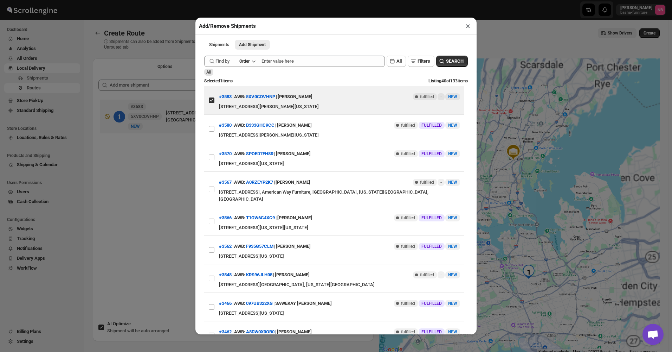
click at [175, 144] on div "Add/Remove Shipments × Shipments Add Shipment More views Shipments Add Shipment…" at bounding box center [336, 176] width 672 height 352
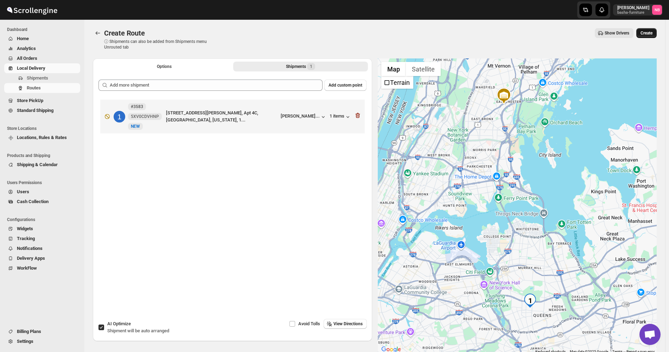
click at [647, 32] on span "Create" at bounding box center [646, 33] width 12 height 6
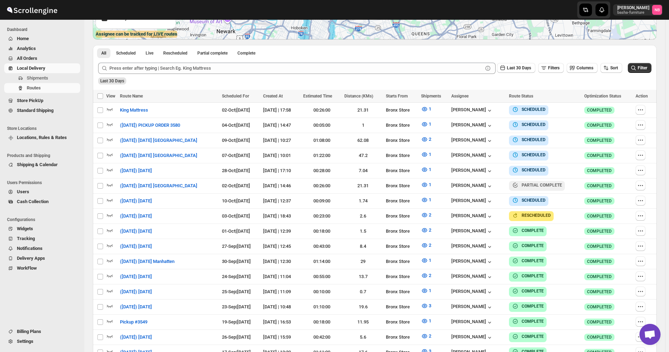
scroll to position [176, 0]
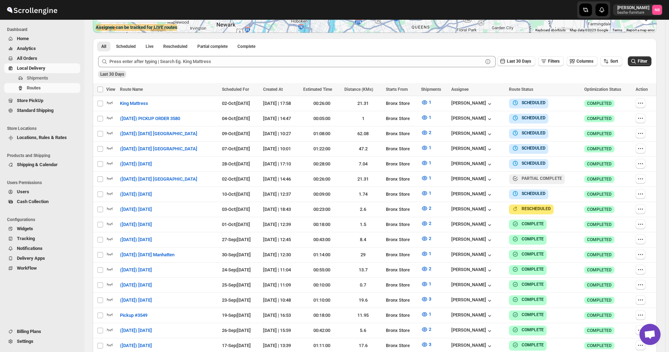
click at [611, 56] on div "Last 30 Days Filters Columns Sort" at bounding box center [558, 59] width 128 height 13
click at [609, 67] on div "Last 30 Days" at bounding box center [374, 72] width 554 height 12
click at [609, 63] on icon "button" at bounding box center [605, 61] width 7 height 7
click at [602, 89] on div "Created Date" at bounding box center [606, 86] width 26 height 7
drag, startPoint x: 600, startPoint y: 92, endPoint x: 601, endPoint y: 97, distance: 4.7
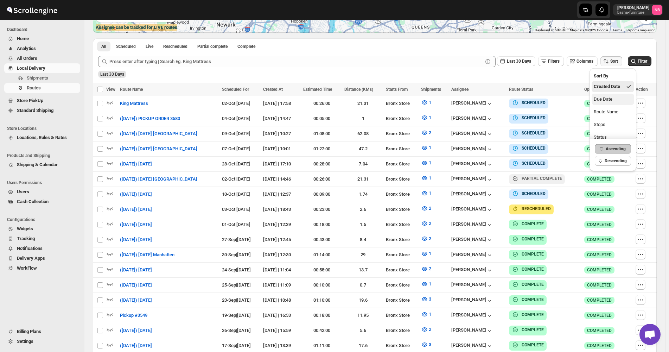
click at [600, 95] on ul "Created Date Due Date Route Name Stops Status" at bounding box center [612, 112] width 43 height 62
click at [601, 97] on div "Due Date" at bounding box center [602, 99] width 19 height 7
click at [524, 64] on button "Last 30 Days" at bounding box center [516, 61] width 38 height 10
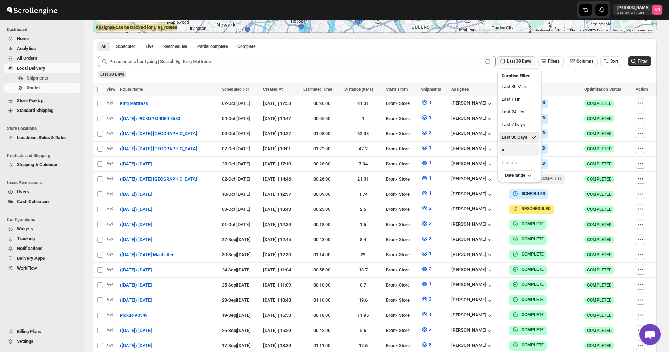
drag, startPoint x: 516, startPoint y: 150, endPoint x: 551, endPoint y: 134, distance: 38.7
click at [516, 150] on button "All" at bounding box center [519, 149] width 40 height 11
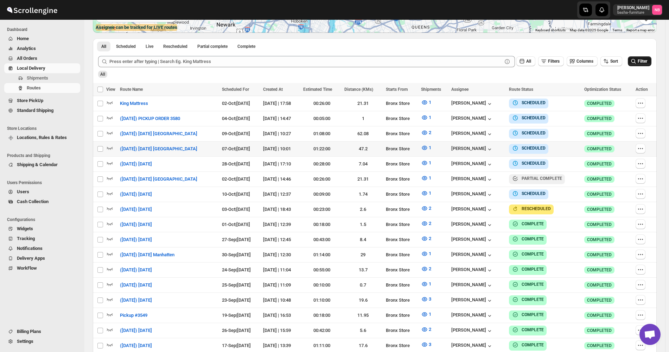
click at [643, 63] on span "Filter" at bounding box center [641, 61] width 9 height 5
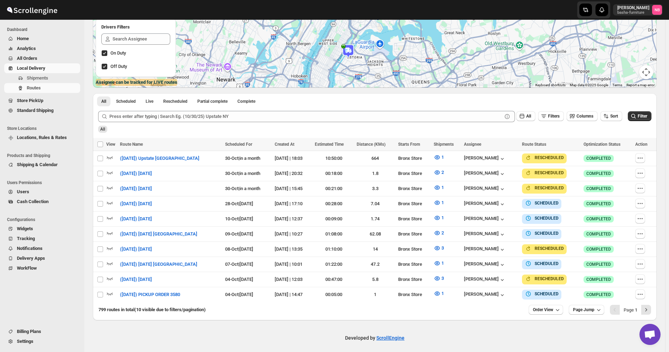
click at [542, 312] on div "799 routes in total (10 visible due to filters/pagination) Order View Page Jump…" at bounding box center [375, 311] width 564 height 18
click at [547, 307] on span "Order View" at bounding box center [543, 310] width 20 height 6
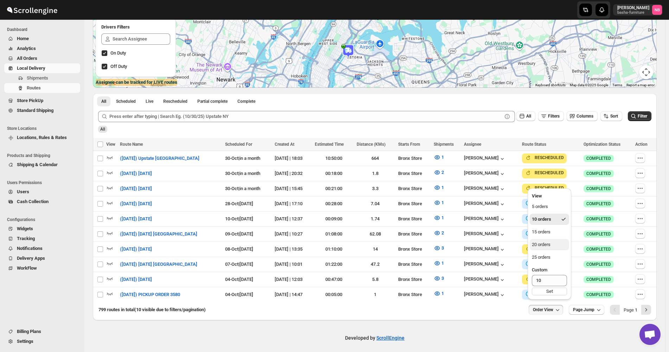
click at [552, 245] on button "20 orders" at bounding box center [548, 244] width 39 height 11
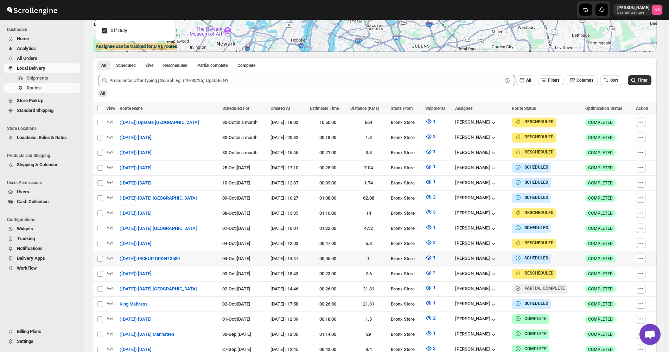
scroll to position [176, 0]
